Goal: Task Accomplishment & Management: Manage account settings

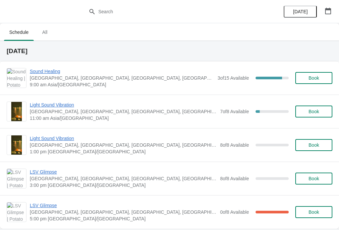
click at [36, 73] on span "Sound Healing" at bounding box center [122, 71] width 185 height 7
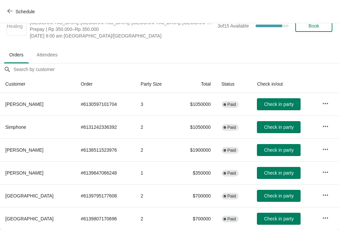
scroll to position [17, 0]
click at [282, 104] on span "Check in party" at bounding box center [278, 103] width 29 height 5
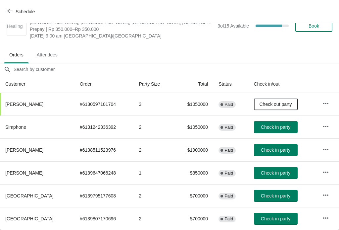
click at [330, 220] on button "button" at bounding box center [326, 218] width 12 height 12
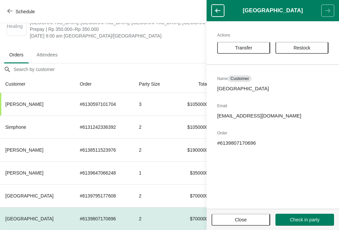
click at [303, 47] on span "Restock" at bounding box center [302, 47] width 17 height 5
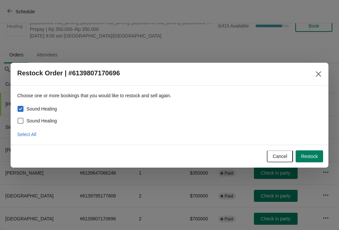
click at [20, 118] on span at bounding box center [21, 121] width 6 height 6
click at [18, 118] on input "Sound Healing" at bounding box center [18, 118] width 0 height 0
checkbox input "true"
click at [316, 153] on span "Restock" at bounding box center [309, 155] width 17 height 5
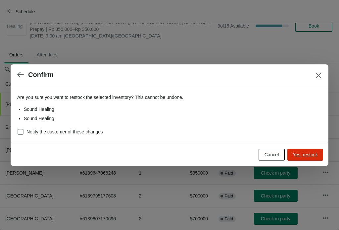
click at [313, 149] on button "Yes, restock" at bounding box center [306, 154] width 36 height 12
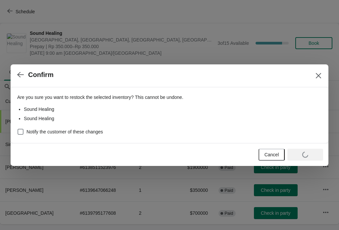
scroll to position [0, 0]
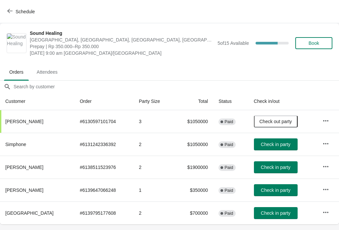
click at [280, 182] on td "Check in party" at bounding box center [283, 189] width 69 height 23
click at [277, 187] on span "Check in party" at bounding box center [275, 189] width 29 height 5
click at [276, 214] on span "Check in party" at bounding box center [275, 212] width 29 height 5
